Goal: Find specific page/section: Find specific page/section

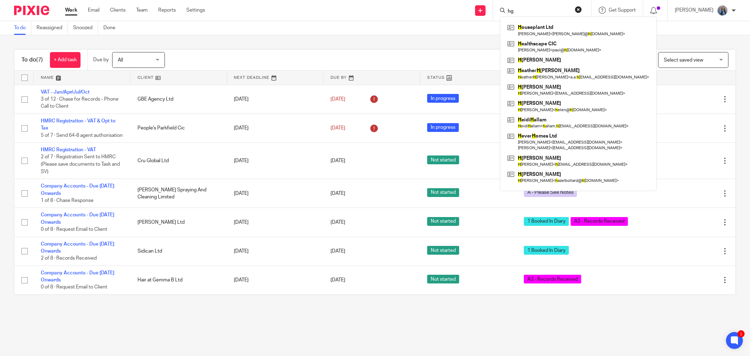
type input "h"
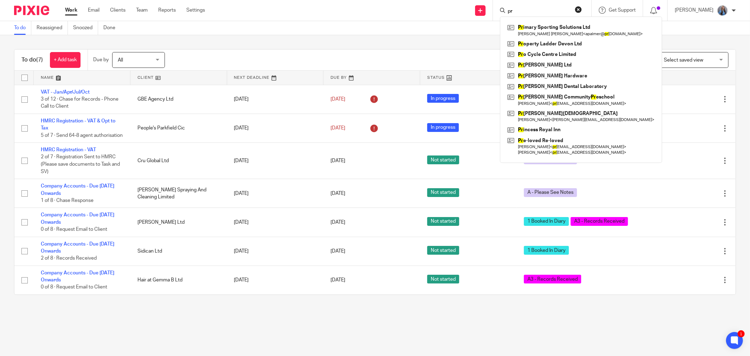
type input "p"
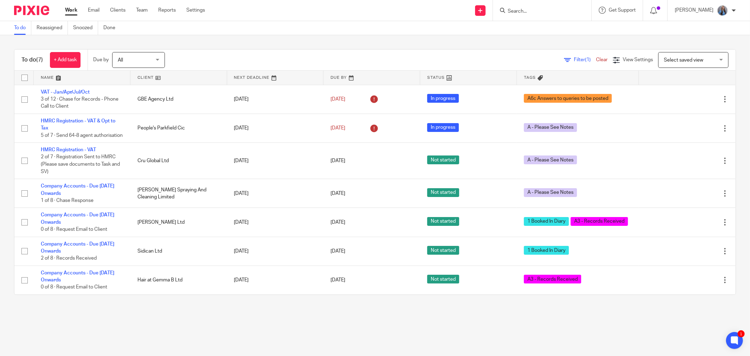
click at [544, 12] on input "Search" at bounding box center [538, 11] width 63 height 6
type input "fresh"
drag, startPoint x: 524, startPoint y: 11, endPoint x: 500, endPoint y: 13, distance: 24.8
click at [500, 13] on div "fresh Fresh Clean South Devon Ltd Edginswell Drive Freeh old Ltd" at bounding box center [542, 10] width 98 height 21
click at [525, 5] on div at bounding box center [542, 10] width 98 height 21
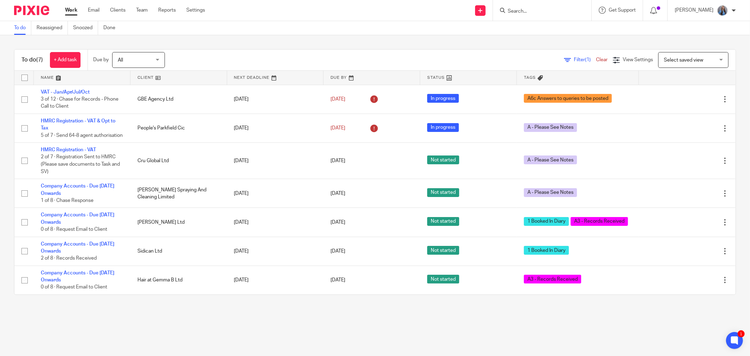
click at [537, 15] on div at bounding box center [542, 10] width 98 height 21
click at [517, 12] on input "Search" at bounding box center [538, 11] width 63 height 6
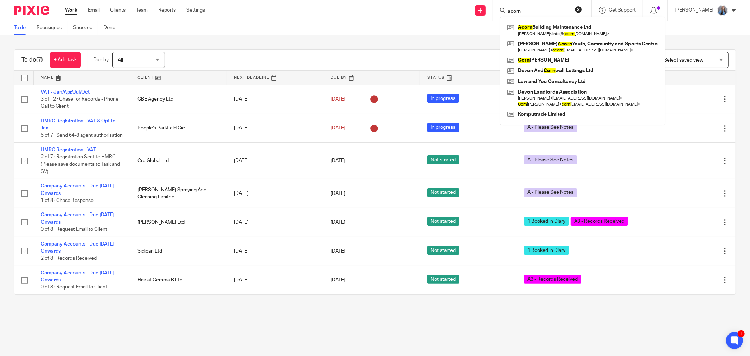
type input "acorn"
click at [530, 20] on div "Acorn Building Maintenance Ltd Callum Hamill < info@ acorn buildingmaintenance.…" at bounding box center [582, 71] width 165 height 109
click at [531, 29] on link at bounding box center [583, 30] width 154 height 16
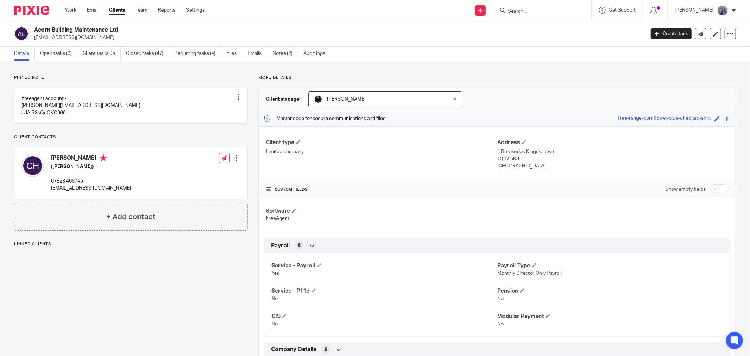
click at [148, 60] on link "Closed tasks (47)" at bounding box center [147, 54] width 43 height 14
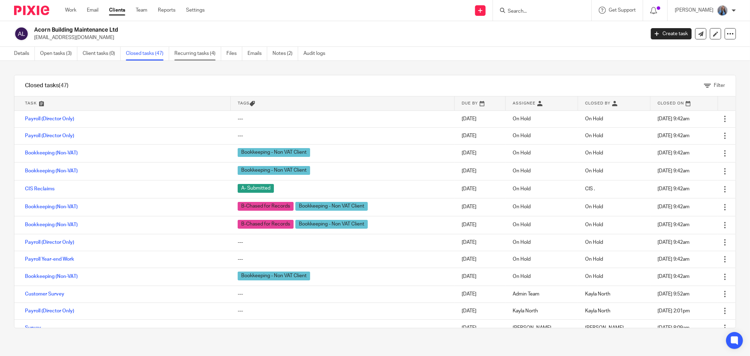
click at [185, 51] on link "Recurring tasks (4)" at bounding box center [197, 54] width 47 height 14
